Goal: Browse casually

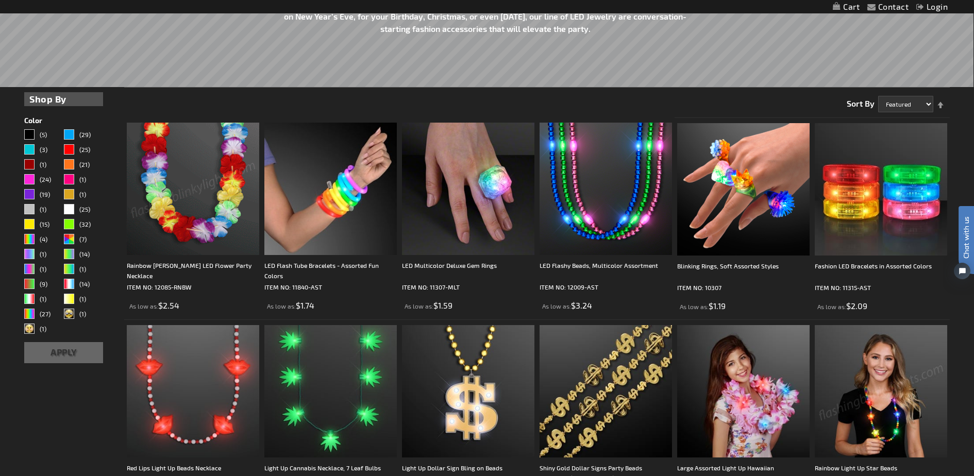
scroll to position [372, 0]
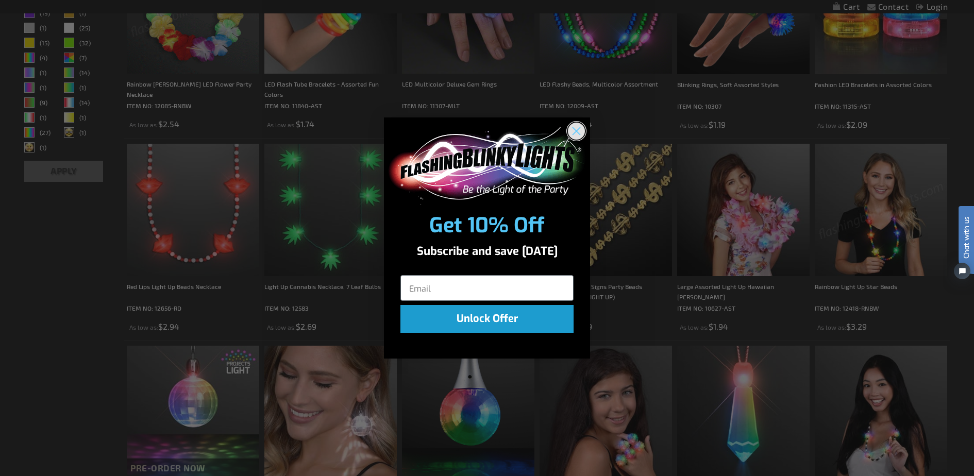
click at [574, 128] on icon "Close dialog" at bounding box center [576, 130] width 7 height 7
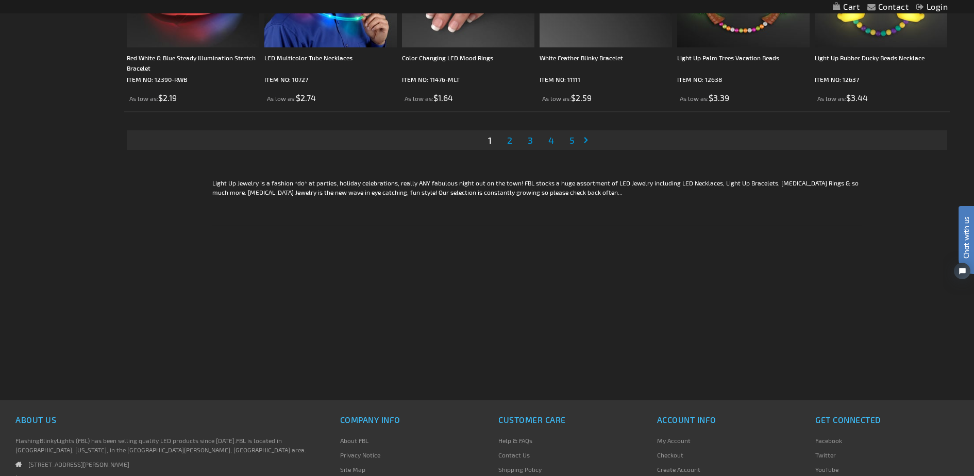
scroll to position [2061, 0]
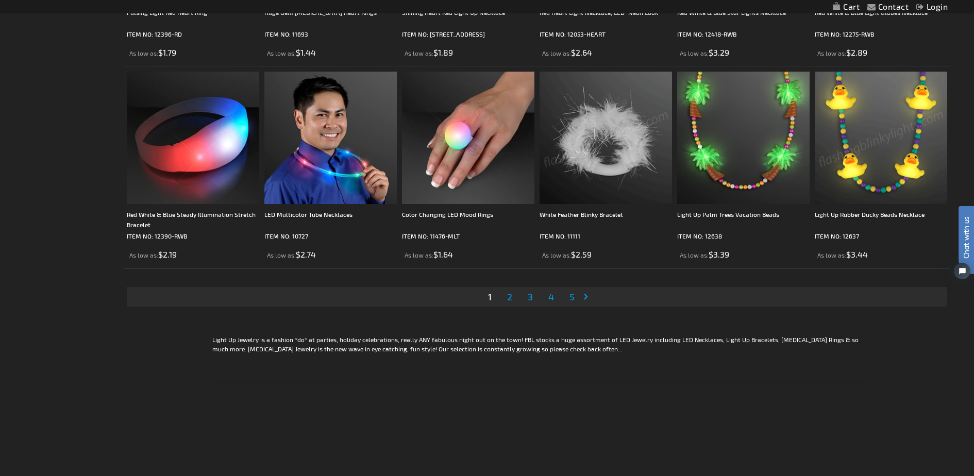
click at [508, 300] on span "2" at bounding box center [509, 296] width 5 height 11
